Goal: Information Seeking & Learning: Learn about a topic

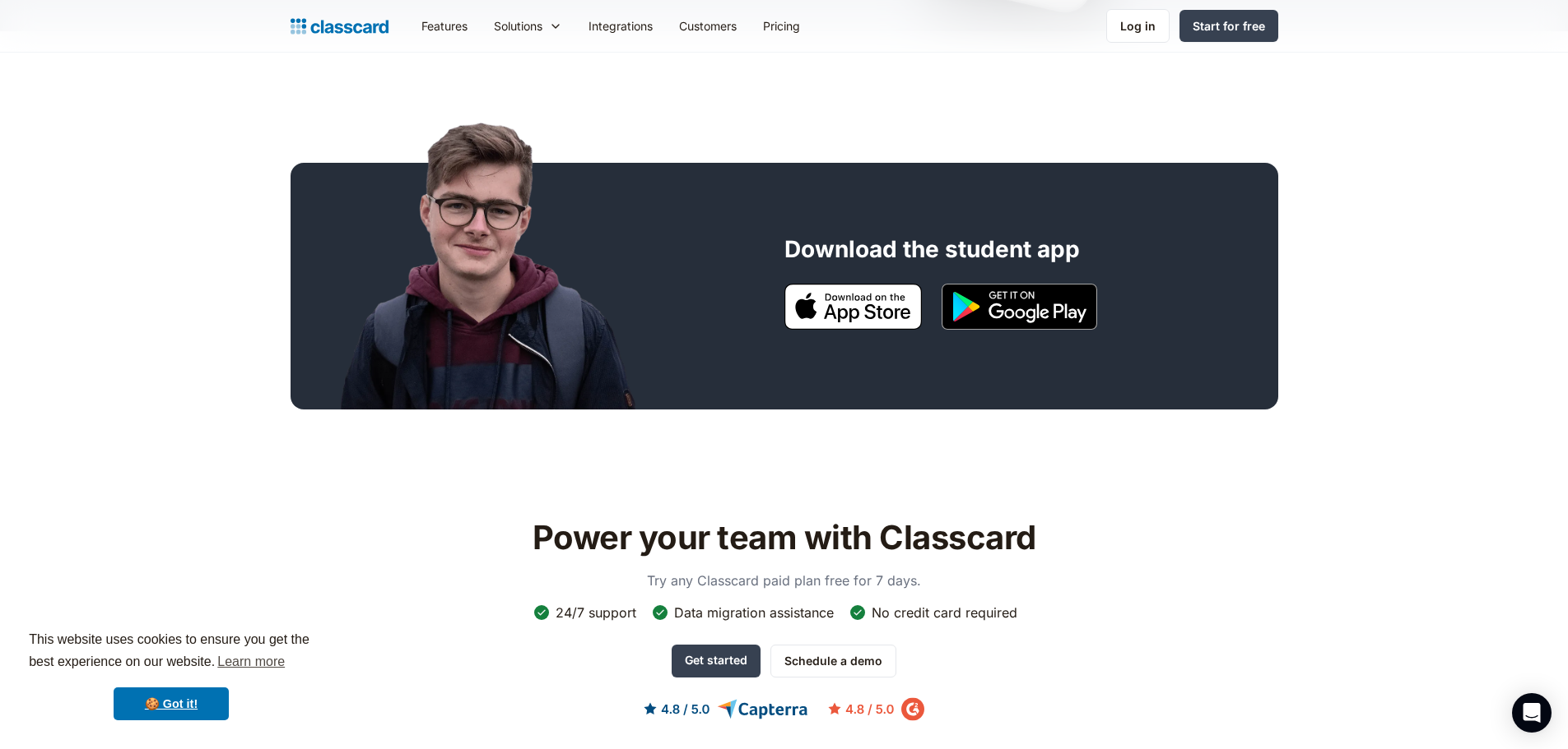
scroll to position [494, 0]
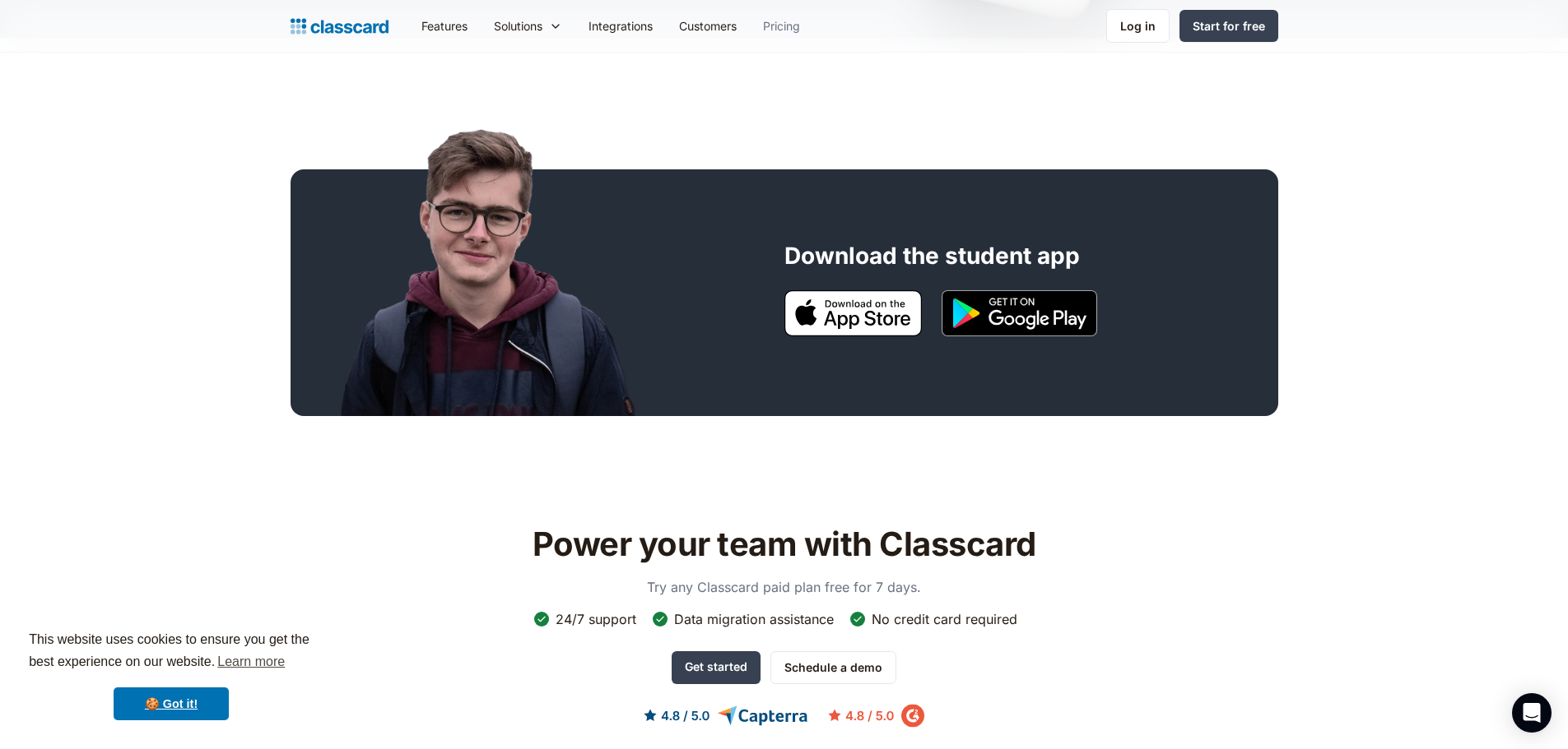
click at [801, 31] on link "Pricing" at bounding box center [781, 26] width 64 height 37
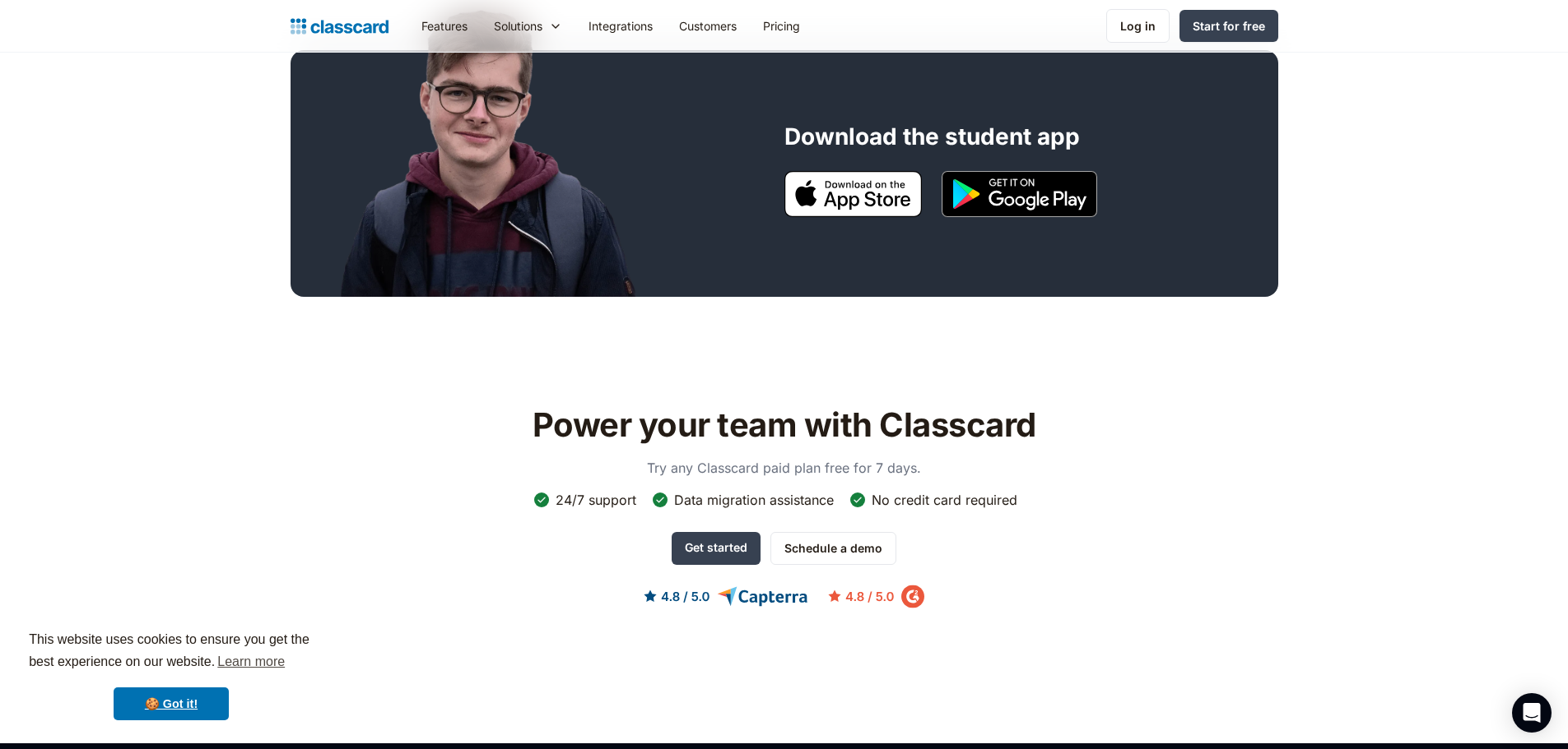
scroll to position [494, 0]
